Goal: Contribute content: Contribute content

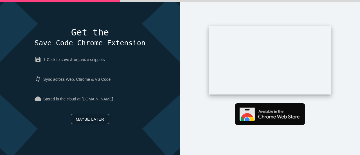
click at [89, 119] on link "Maybe later" at bounding box center [90, 119] width 38 height 10
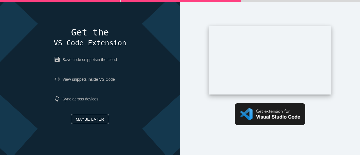
click at [97, 115] on link "Maybe later" at bounding box center [90, 119] width 38 height 10
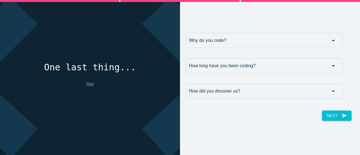
click at [88, 81] on link "Skip" at bounding box center [90, 83] width 8 height 4
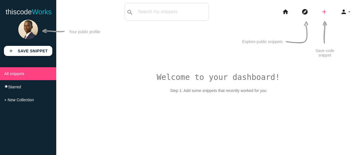
click at [324, 12] on icon "add" at bounding box center [324, 12] width 7 height 18
click at [328, 10] on link "code Snippet" at bounding box center [335, 10] width 39 height 14
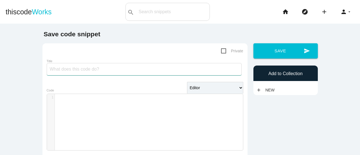
click at [72, 71] on input "Title" at bounding box center [144, 69] width 195 height 12
click at [72, 73] on input "Title" at bounding box center [144, 69] width 195 height 12
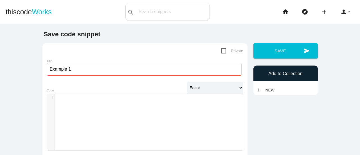
type input "Example 1"
click at [74, 108] on div "​ x 1 ​" at bounding box center [149, 126] width 204 height 65
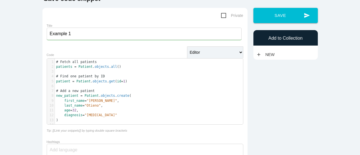
scroll to position [37, 0]
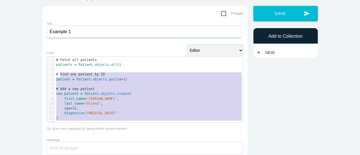
type textarea "# Fetch all patients patients = Patient.objects.all() # Find one patient by ID …"
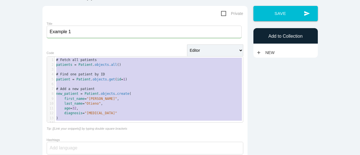
drag, startPoint x: 56, startPoint y: 124, endPoint x: 53, endPoint y: 60, distance: 63.6
click at [55, 60] on div "1 # Fetch all patients 2 patients = Patient . objects . all () 3 ​ 4 # Find one…" at bounding box center [151, 92] width 192 height 68
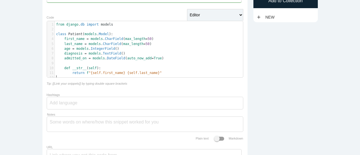
scroll to position [13, 0]
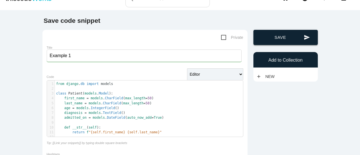
click at [269, 38] on button "send Save" at bounding box center [285, 37] width 64 height 15
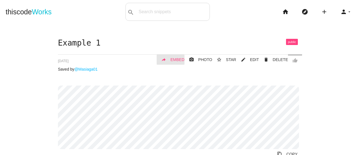
click at [178, 59] on span "EMBED" at bounding box center [177, 59] width 14 height 4
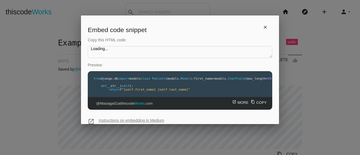
type textarea "<iframe src="[URL][DOMAIN_NAME]" style="width: 100%; height: 229px;" frameborde…"
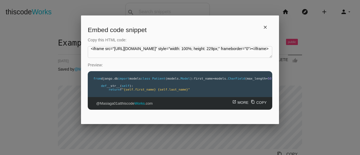
drag, startPoint x: 180, startPoint y: 54, endPoint x: 88, endPoint y: 50, distance: 91.1
click at [88, 50] on textarea "Loading..." at bounding box center [180, 52] width 184 height 12
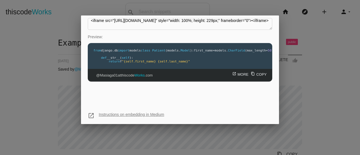
scroll to position [34, 0]
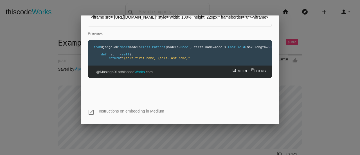
click at [126, 111] on link "open_in_new Instructions on embedding in Medium" at bounding box center [131, 111] width 65 height 4
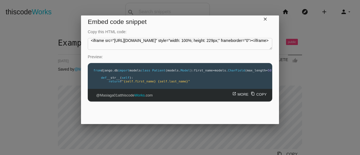
scroll to position [0, 0]
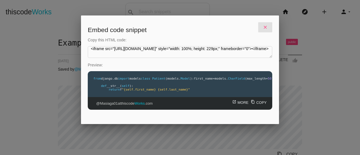
click at [262, 27] on icon "close" at bounding box center [264, 27] width 5 height 10
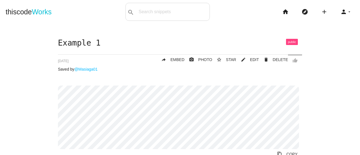
click at [188, 83] on div "Example 1 thumb_up delete DELETE mode_edit EDIT 68c34226b8da8c0014ddc819 star_b…" at bounding box center [180, 103] width 244 height 128
click at [322, 14] on icon "add" at bounding box center [324, 12] width 7 height 18
click at [339, 9] on link "code Snippet" at bounding box center [335, 10] width 39 height 14
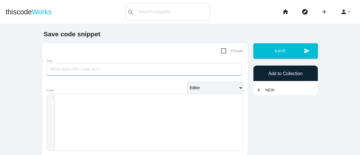
click at [89, 69] on input "Title" at bounding box center [144, 69] width 195 height 12
type input "e"
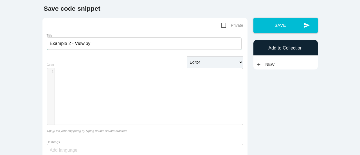
scroll to position [28, 0]
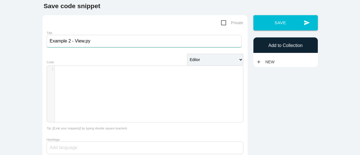
type input "Example 2 - View.py"
click at [88, 77] on div "​ x 1 ​" at bounding box center [149, 98] width 204 height 65
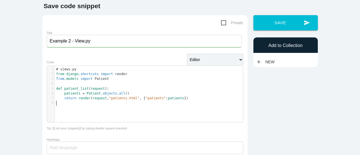
click at [72, 112] on div "​ x 1 # views.py 2 from django . shortcuts import render 3 from . models import…" at bounding box center [149, 98] width 204 height 65
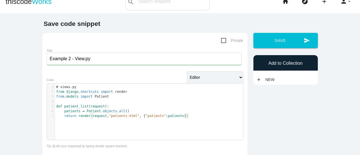
scroll to position [9, 0]
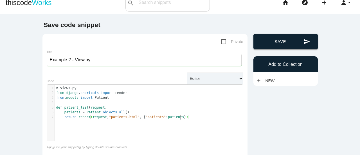
click at [260, 40] on button "send Save" at bounding box center [285, 41] width 64 height 15
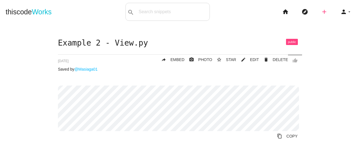
click at [321, 13] on icon "add" at bounding box center [324, 12] width 7 height 18
click at [325, 9] on link "code Snippet" at bounding box center [335, 10] width 39 height 14
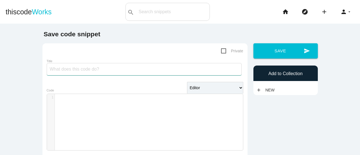
click at [96, 69] on input "Title" at bounding box center [144, 69] width 195 height 12
click at [72, 73] on input "Example 3 - Template" at bounding box center [144, 69] width 195 height 12
type input "Example 3 - HTML Template"
click at [81, 108] on div "​ x 1 ​" at bounding box center [149, 126] width 204 height 65
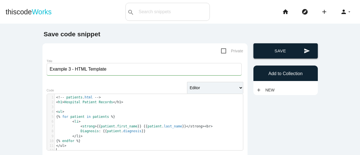
click at [276, 52] on button "send Save" at bounding box center [285, 50] width 64 height 15
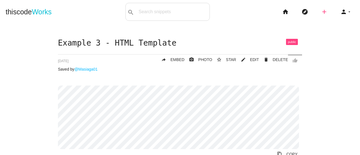
click at [321, 12] on icon "add" at bounding box center [324, 12] width 7 height 18
click at [328, 12] on link "code Snippet" at bounding box center [335, 10] width 39 height 14
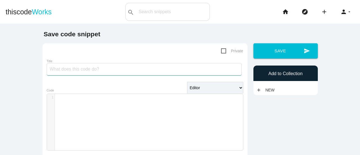
click at [64, 71] on input "Title" at bounding box center [144, 69] width 195 height 12
type input "Example 4 - urls.py"
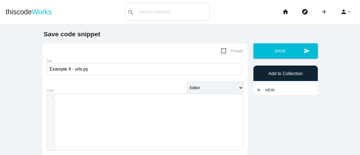
click at [70, 120] on div "​ x 1 ​" at bounding box center [149, 126] width 204 height 65
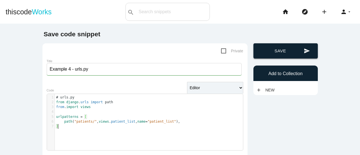
click at [303, 48] on icon "send" at bounding box center [306, 50] width 6 height 15
